Goal: Find specific page/section

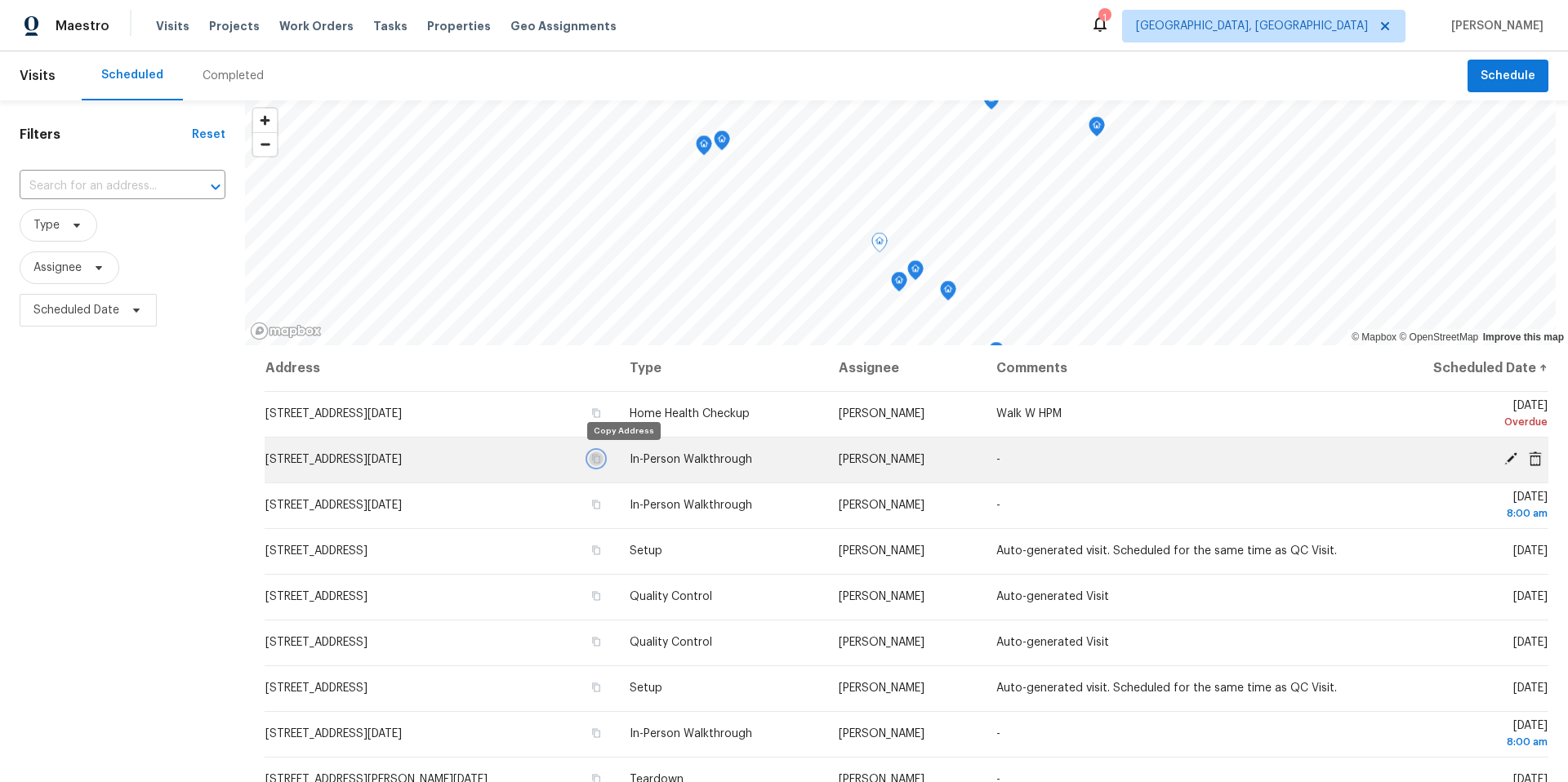
click at [601, 459] on icon "button" at bounding box center [597, 459] width 8 height 9
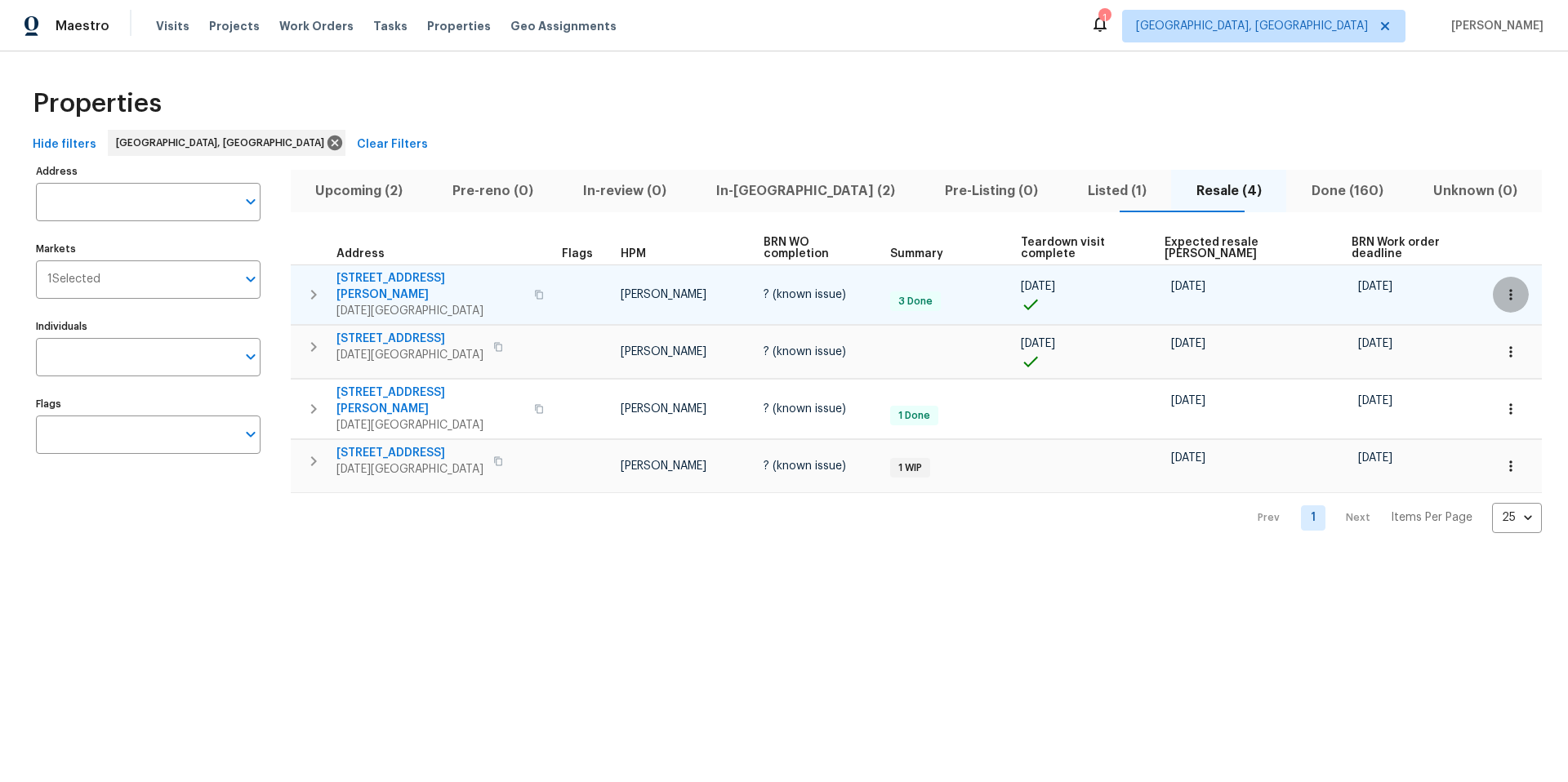
click at [1503, 287] on icon "button" at bounding box center [1511, 295] width 17 height 17
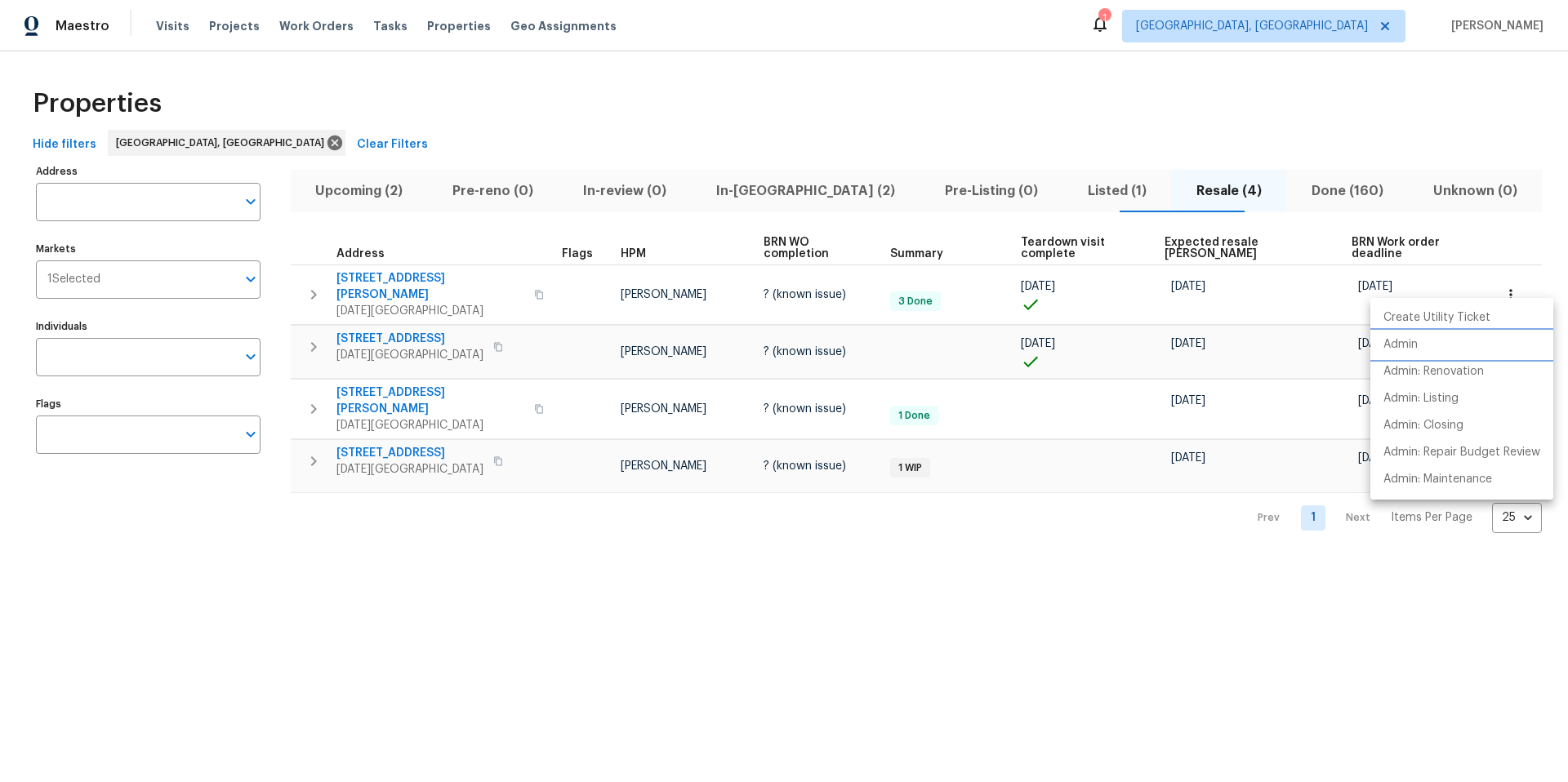
click at [1419, 350] on li "Admin" at bounding box center [1461, 345] width 183 height 27
